Goal: Find specific page/section: Find specific page/section

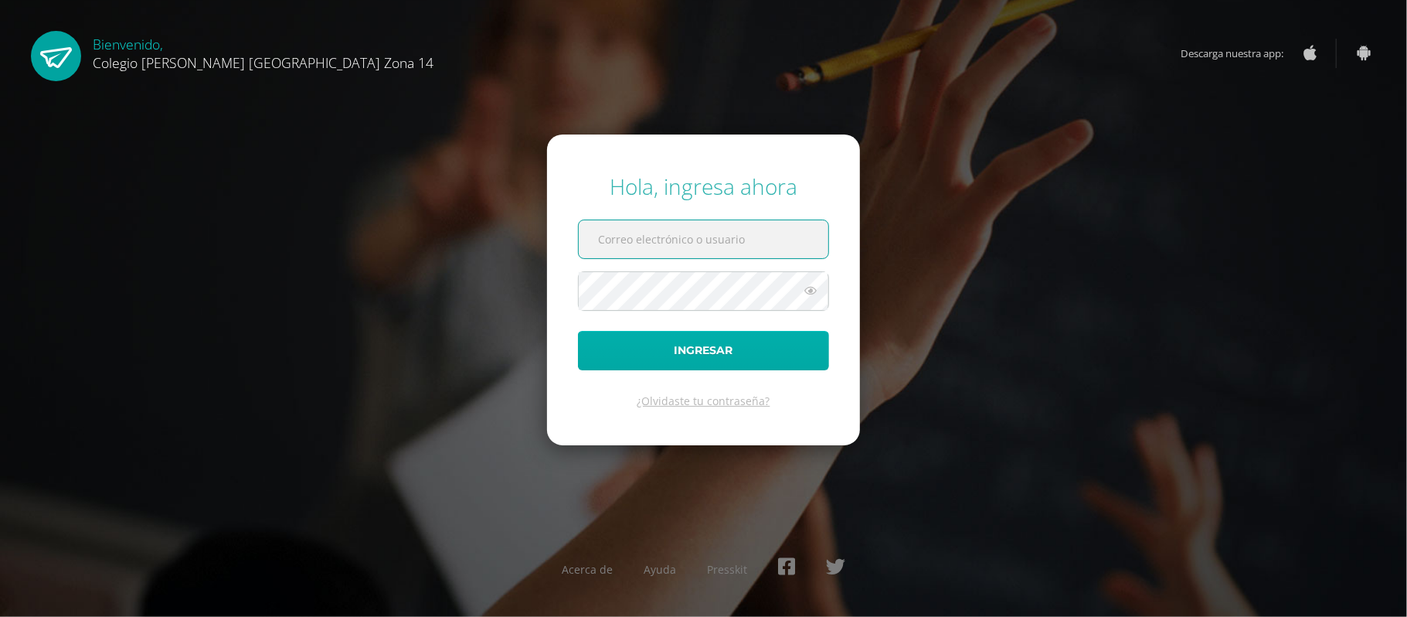
type input "tortega14@colegioselshaddai.edu.gt"
click at [723, 355] on button "Ingresar" at bounding box center [703, 350] width 251 height 39
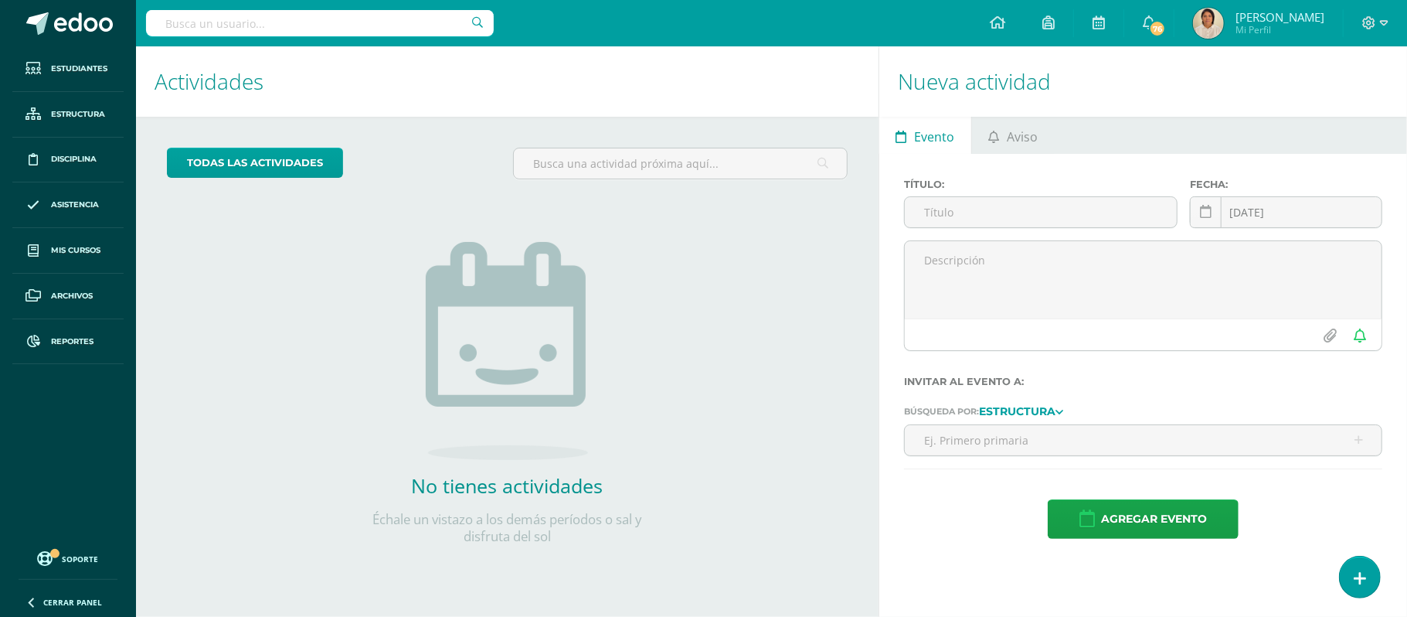
click at [362, 26] on input "text" at bounding box center [320, 23] width 348 height 26
type input "m"
type input "Melany Palma Reyes"
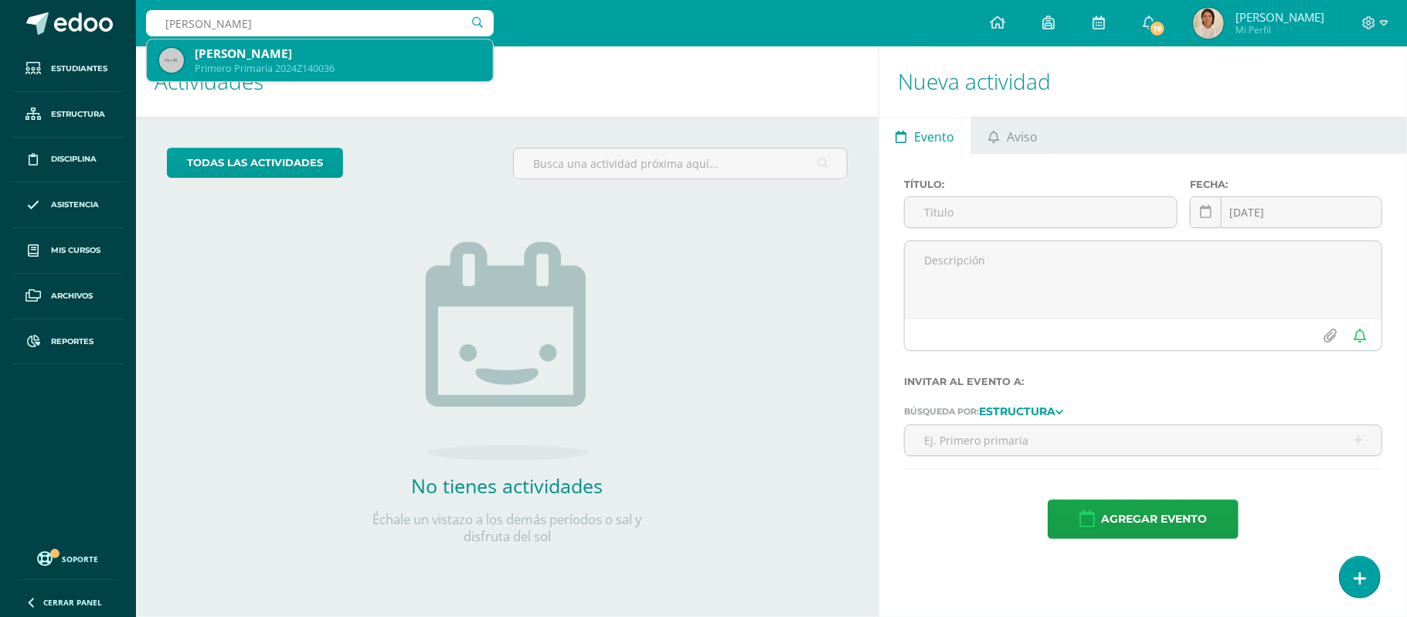
click at [342, 53] on div "[PERSON_NAME]" at bounding box center [338, 54] width 286 height 16
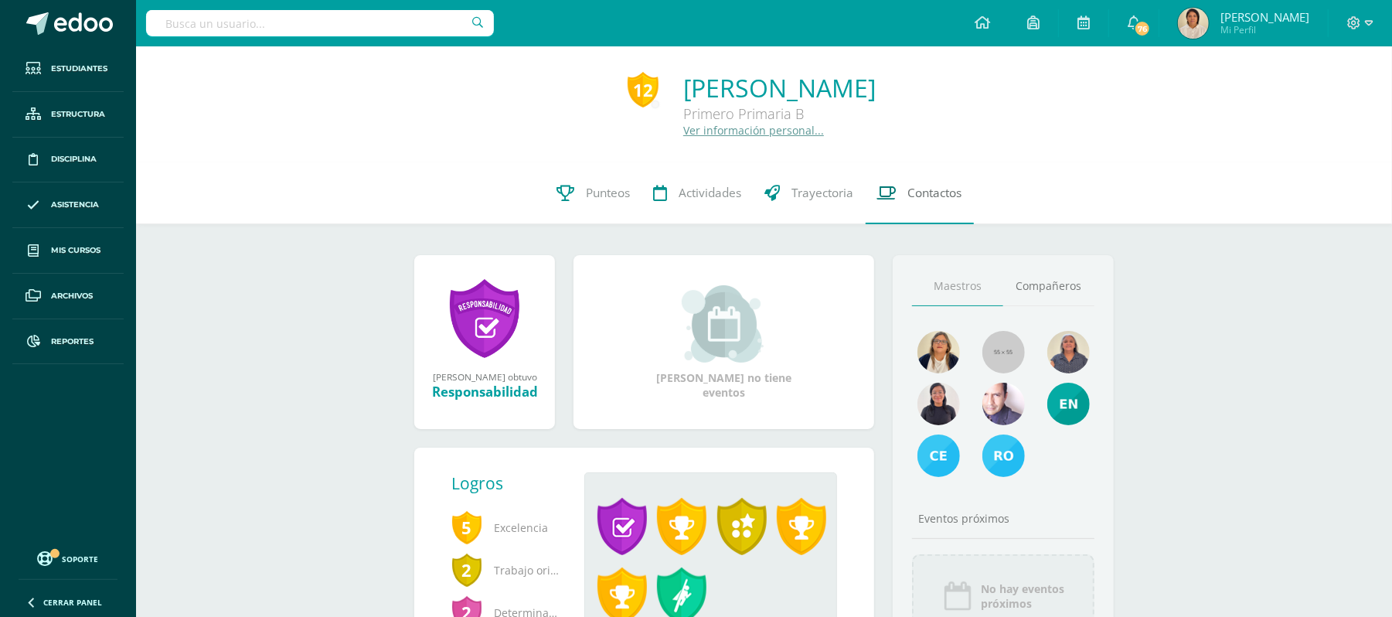
click at [946, 195] on span "Contactos" at bounding box center [935, 193] width 54 height 16
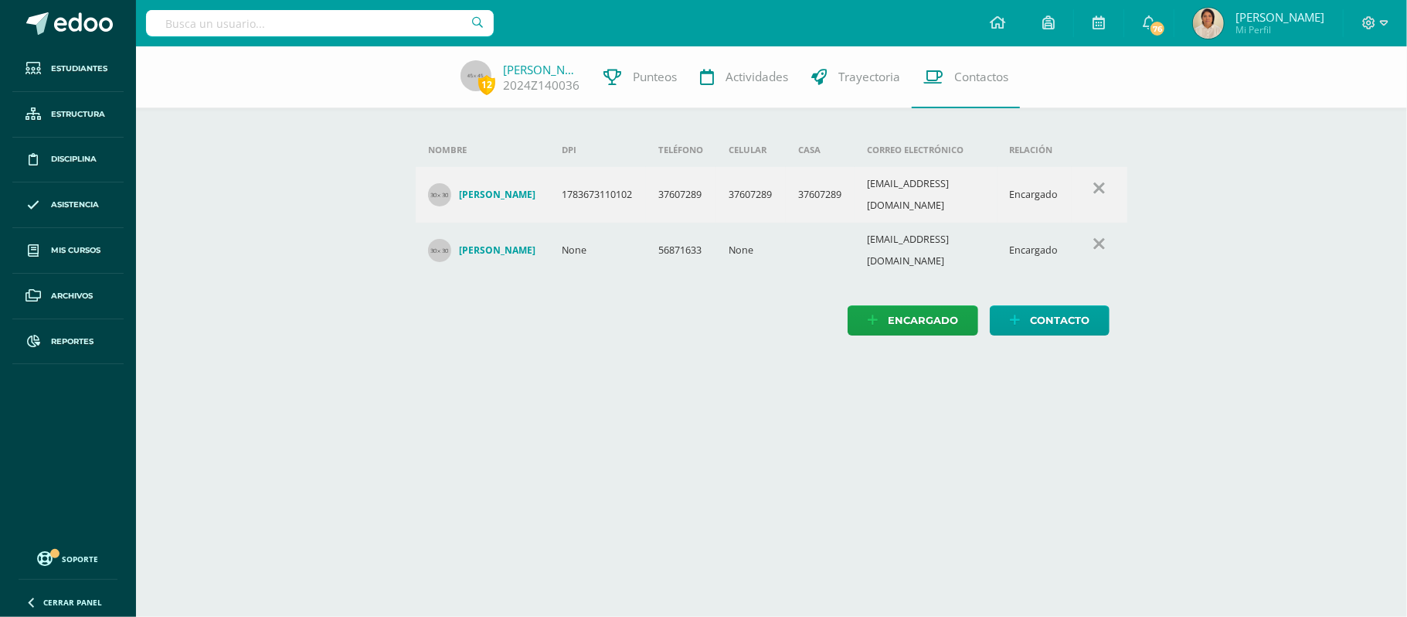
click at [505, 244] on h4 "[PERSON_NAME]" at bounding box center [497, 250] width 77 height 12
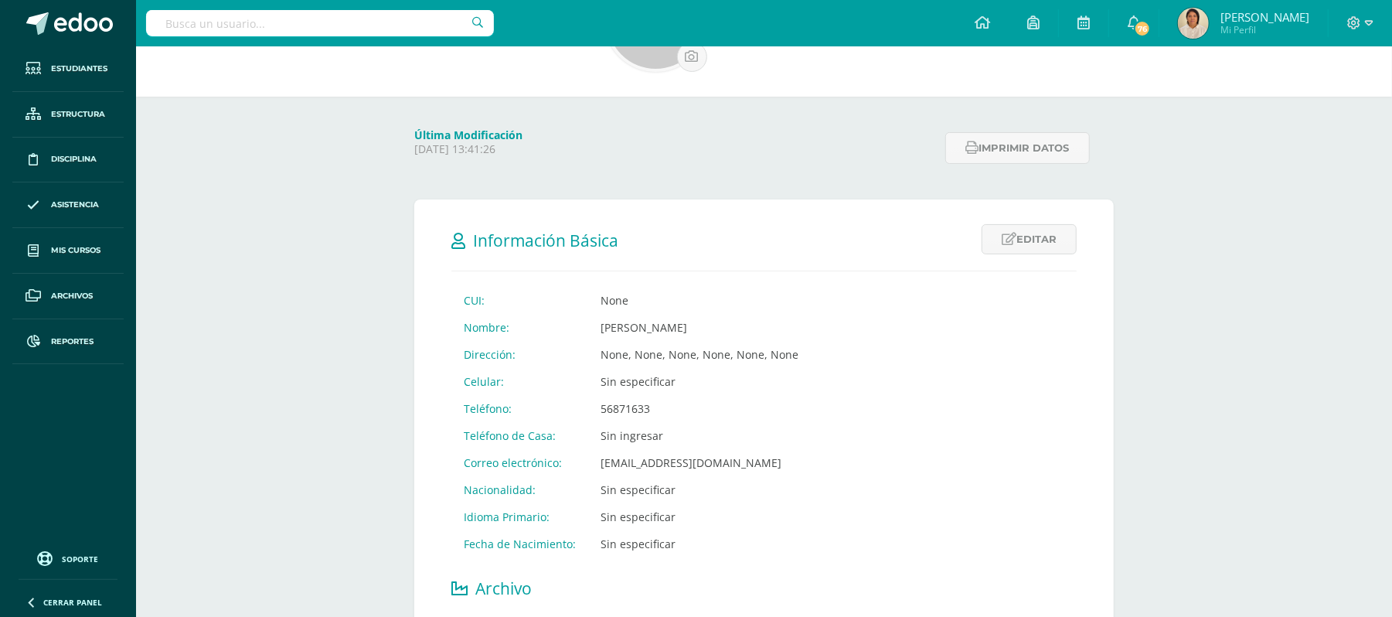
scroll to position [103, 0]
click at [1368, 20] on icon at bounding box center [1369, 22] width 9 height 5
click at [1345, 99] on span "Cerrar sesión" at bounding box center [1321, 106] width 70 height 15
